Goal: Information Seeking & Learning: Check status

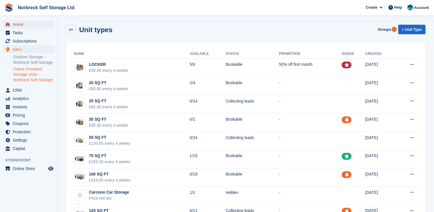
click at [21, 25] on span "Home" at bounding box center [30, 24] width 34 height 8
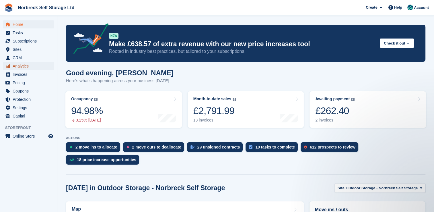
click at [13, 64] on span "Analytics" at bounding box center [30, 66] width 34 height 8
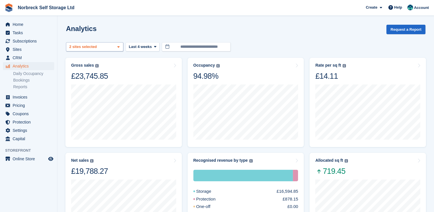
click at [117, 49] on span at bounding box center [118, 47] width 5 height 5
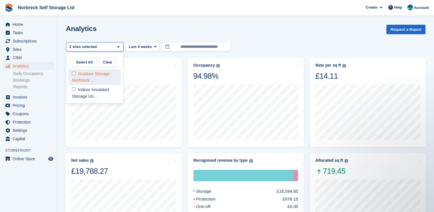
click at [106, 79] on div "Outdoor Storage - Norbreck ..." at bounding box center [95, 77] width 52 height 16
select select "****"
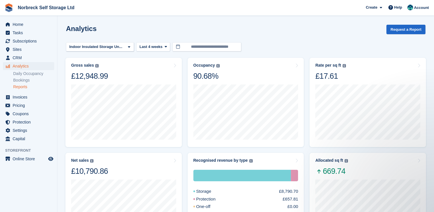
click at [28, 88] on link "Reports" at bounding box center [33, 86] width 41 height 5
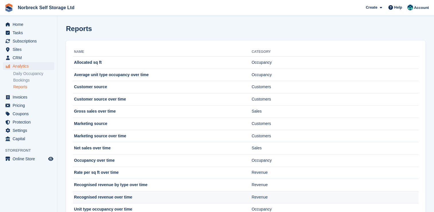
click at [119, 198] on td "Recognised revenue over time" at bounding box center [162, 197] width 179 height 12
